Goal: Task Accomplishment & Management: Use online tool/utility

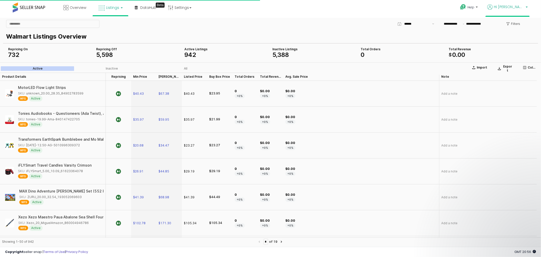
scroll to position [202, 0]
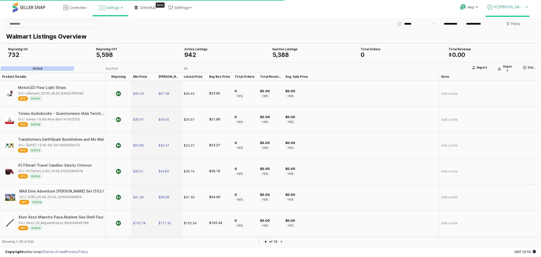
click at [524, 8] on span "Hi [PERSON_NAME]" at bounding box center [509, 6] width 30 height 5
click at [521, 53] on link "Logout" at bounding box center [516, 52] width 11 height 5
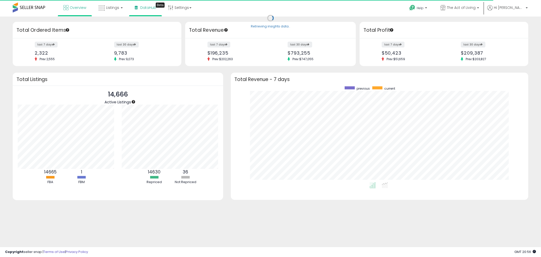
scroll to position [96, 288]
click at [109, 8] on span "Listings" at bounding box center [112, 7] width 13 height 5
click at [110, 43] on icon at bounding box center [115, 45] width 27 height 8
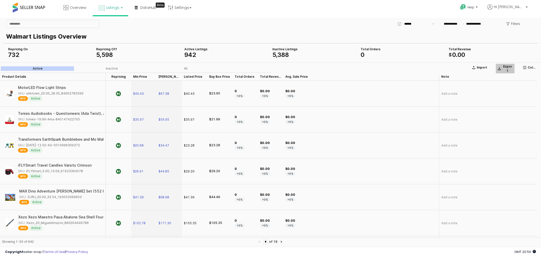
click at [505, 67] on p "Export" at bounding box center [507, 68] width 10 height 8
click at [513, 24] on p "Filters" at bounding box center [515, 24] width 9 height 4
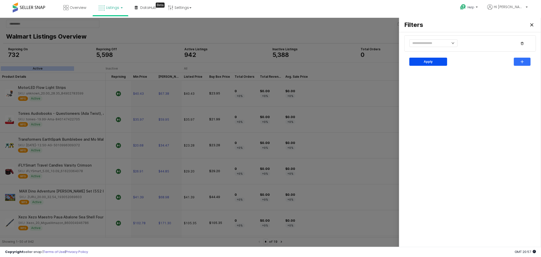
click at [420, 60] on div "Apply" at bounding box center [428, 62] width 33 height 8
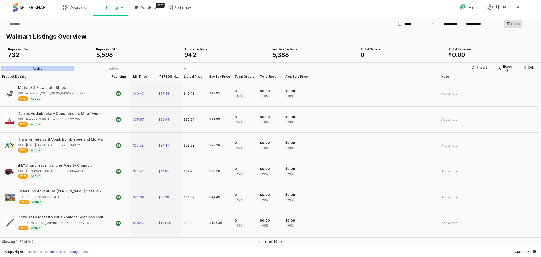
click at [512, 24] on p "Filters" at bounding box center [515, 24] width 9 height 4
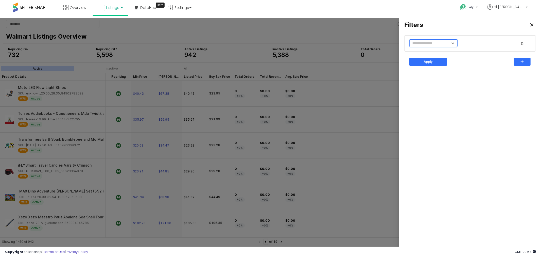
click at [434, 43] on input "text" at bounding box center [433, 43] width 48 height 8
click at [486, 21] on div "Filters" at bounding box center [470, 25] width 136 height 10
click at [531, 26] on icon "Close" at bounding box center [531, 24] width 3 height 3
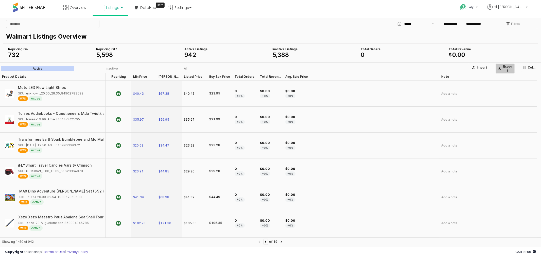
click at [509, 65] on p "Export" at bounding box center [507, 68] width 10 height 8
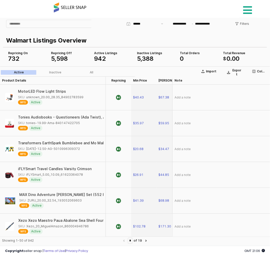
click at [248, 10] on icon at bounding box center [247, 10] width 9 height 10
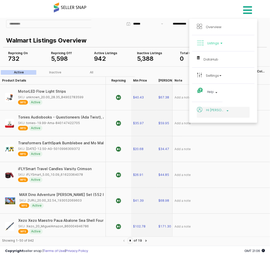
click at [214, 112] on span "Hi [PERSON_NAME]" at bounding box center [215, 110] width 19 height 6
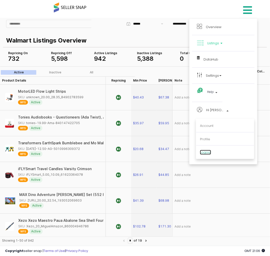
click at [207, 154] on link "Logout" at bounding box center [205, 152] width 11 height 5
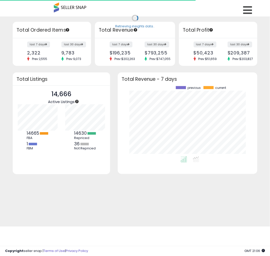
scroll to position [70, 129]
click at [245, 11] on icon at bounding box center [247, 10] width 9 height 10
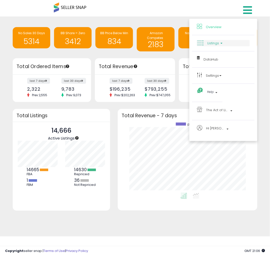
click at [214, 43] on span "Listings" at bounding box center [213, 43] width 12 height 5
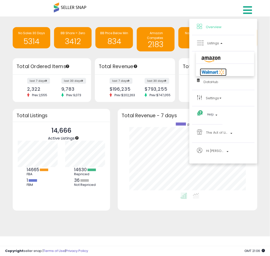
click at [207, 73] on icon at bounding box center [213, 72] width 27 height 8
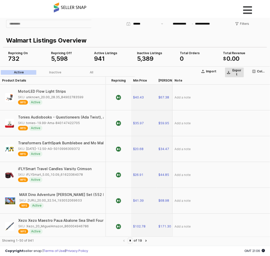
click at [230, 71] on div "Export" at bounding box center [234, 72] width 15 height 8
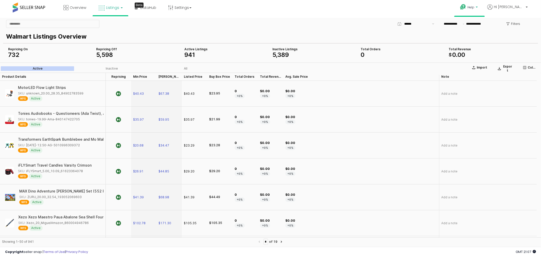
click at [270, 6] on span "Help" at bounding box center [470, 7] width 7 height 4
click at [270, 27] on link "Contact Support" at bounding box center [474, 26] width 27 height 5
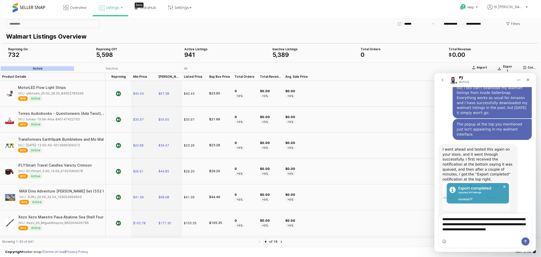
scroll to position [218, 0]
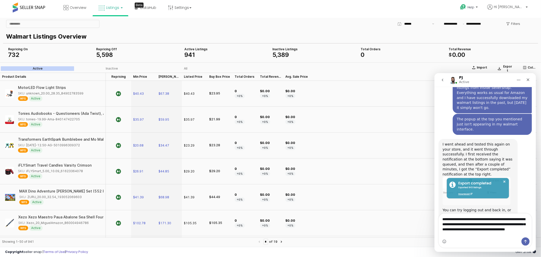
type textarea "**********"
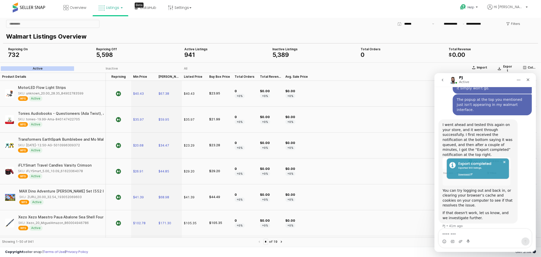
scroll to position [237, 0]
click at [270, 195] on div "$0.00 +0%" at bounding box center [361, 197] width 156 height 26
click at [270, 82] on button "Home" at bounding box center [519, 80] width 10 height 10
click at [270, 78] on icon "Close" at bounding box center [528, 79] width 4 height 4
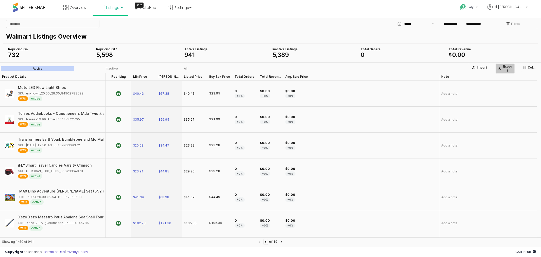
click at [270, 66] on p "Export" at bounding box center [507, 68] width 10 height 8
drag, startPoint x: 483, startPoint y: 237, endPoint x: 467, endPoint y: 229, distance: 17.7
click at [270, 229] on div "Export Alert Export request has been queued for processing" at bounding box center [497, 232] width 72 height 15
copy div "Export Alert Export request has been queued for processing"
click at [270, 6] on span "Help" at bounding box center [470, 7] width 7 height 4
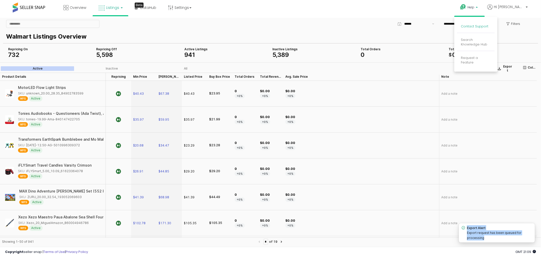
click at [270, 26] on link "Contact Support" at bounding box center [474, 26] width 27 height 5
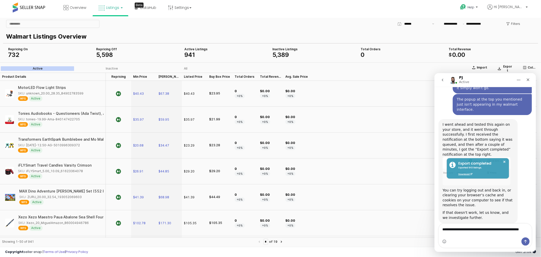
scroll to position [242, 0]
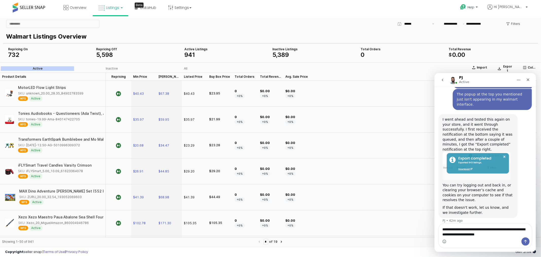
type textarea "**********"
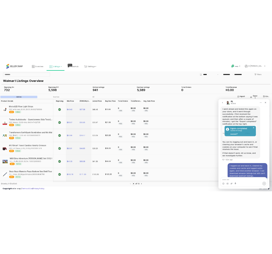
scroll to position [269, 0]
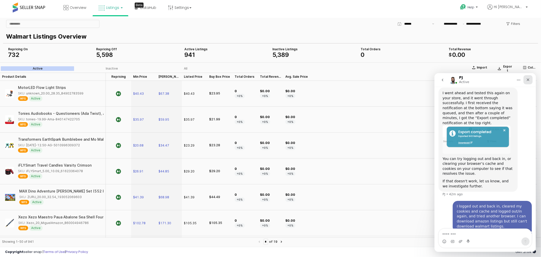
click at [270, 80] on icon "Close" at bounding box center [528, 79] width 4 height 4
